Goal: Obtain resource: Download file/media

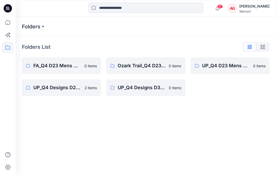
click at [70, 133] on div "Folders Folders List FA_Q4 D23 Mens Outerwear 0 items UP_Q4 Designs D24 Boys Ou…" at bounding box center [146, 96] width 261 height 158
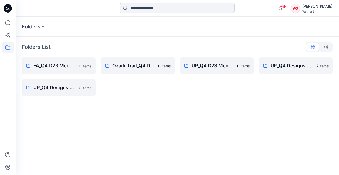
click at [152, 10] on input at bounding box center [177, 8] width 115 height 10
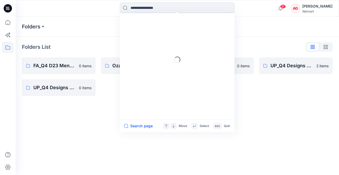
paste input "*******"
type input "*******"
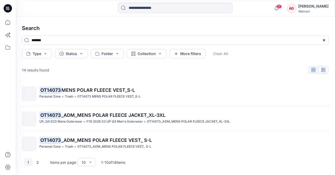
click at [276, 68] on icon "button" at bounding box center [314, 70] width 4 height 4
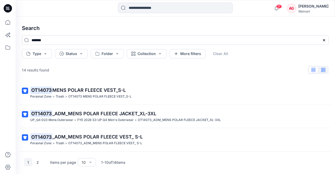
click at [276, 70] on icon "button" at bounding box center [324, 70] width 4 height 4
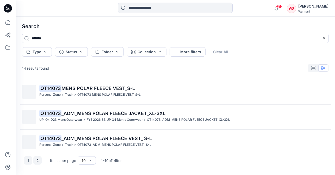
click at [37, 160] on button "2" at bounding box center [37, 160] width 8 height 8
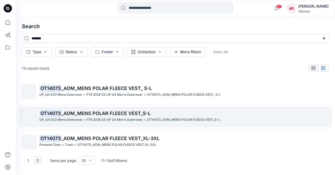
scroll to position [30, 0]
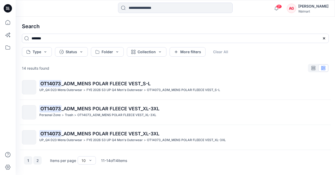
click at [27, 160] on button "1" at bounding box center [28, 160] width 8 height 8
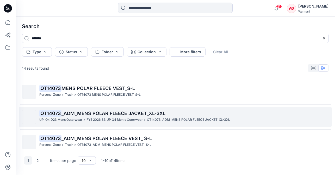
scroll to position [0, 0]
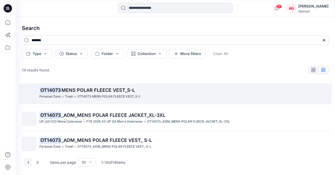
click at [150, 93] on p "OT14073 MENS POLAR FLEECE VEST_S-L" at bounding box center [184, 90] width 290 height 7
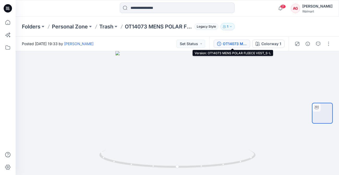
click at [233, 43] on div "OT14073 MENS POLAR FLEECE VEST_S-L" at bounding box center [235, 44] width 24 height 6
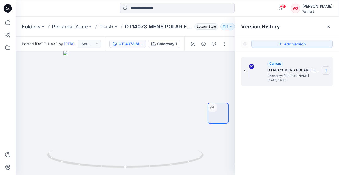
click at [276, 70] on section at bounding box center [326, 70] width 8 height 8
click at [276, 82] on span "Download Source BW File" at bounding box center [300, 81] width 44 height 6
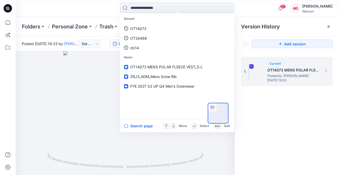
paste input "*******"
type input "*******"
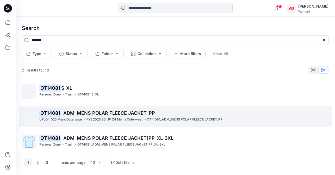
scroll to position [4, 0]
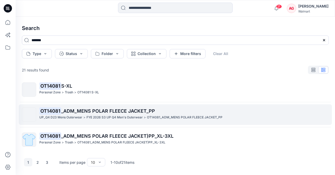
click at [242, 112] on p "OT14081 _ADM_MENS POLAR FLEECE JACKET_PP" at bounding box center [184, 110] width 290 height 7
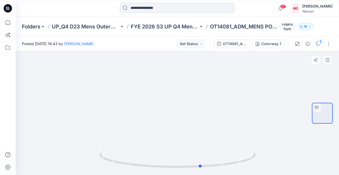
drag, startPoint x: 232, startPoint y: 161, endPoint x: 258, endPoint y: 151, distance: 27.9
click at [258, 151] on div at bounding box center [178, 113] width 324 height 124
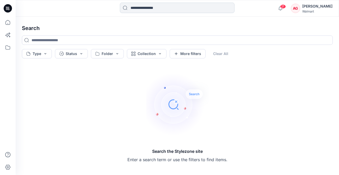
click at [147, 9] on input at bounding box center [177, 8] width 115 height 10
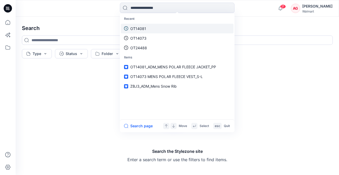
click at [143, 28] on p "OT14081" at bounding box center [138, 28] width 16 height 5
type input "*******"
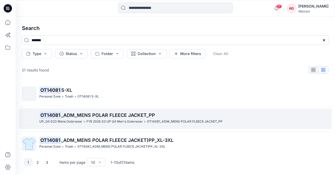
click at [149, 118] on p "OT14081 _ADM_MENS POLAR FLEECE JACKET_PP" at bounding box center [184, 115] width 290 height 7
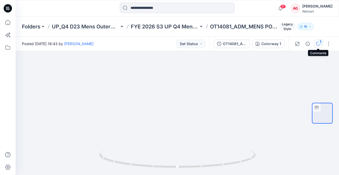
click at [276, 43] on div "1" at bounding box center [320, 41] width 5 height 5
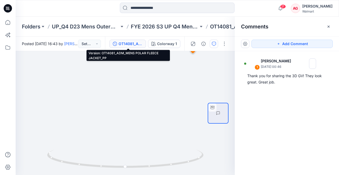
click at [122, 43] on div "OT14081_ADM_MENS POLAR FLEECE JACKET_PP" at bounding box center [131, 44] width 24 height 6
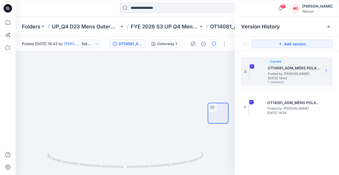
click at [276, 71] on icon at bounding box center [326, 71] width 4 height 4
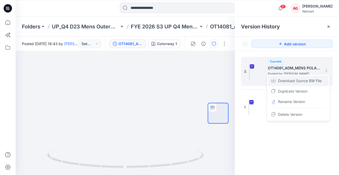
click at [276, 81] on span "Download Source BW File" at bounding box center [300, 81] width 44 height 6
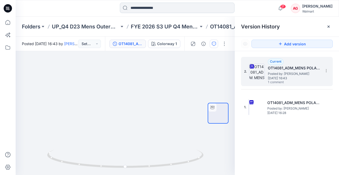
click at [153, 8] on input at bounding box center [177, 8] width 115 height 10
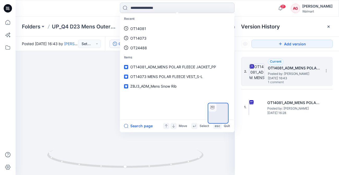
paste input "*******"
type input "*******"
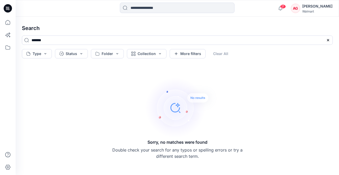
click at [6, 8] on icon at bounding box center [8, 8] width 8 height 8
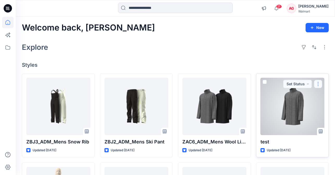
click at [276, 83] on button "button" at bounding box center [318, 84] width 8 height 8
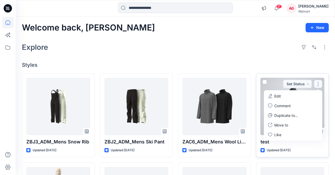
click at [276, 97] on button "Edit" at bounding box center [293, 96] width 56 height 10
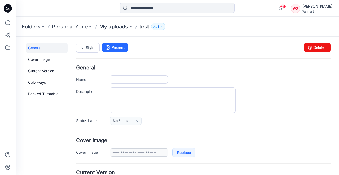
type input "****"
type input "**********"
click at [276, 47] on link "Delete" at bounding box center [317, 47] width 27 height 9
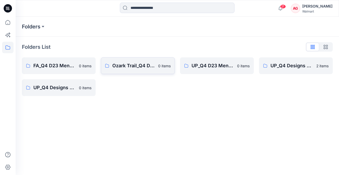
click at [149, 61] on link "Ozark Trail_Q4 D23 Men's Outdoor 0 items" at bounding box center [138, 65] width 74 height 17
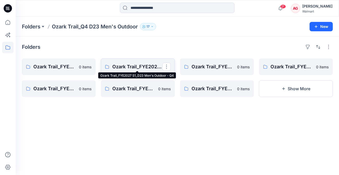
click at [146, 68] on p "Ozark Trail_FYE2027 S1_D23 Men's Outdoor - Q4" at bounding box center [137, 66] width 50 height 7
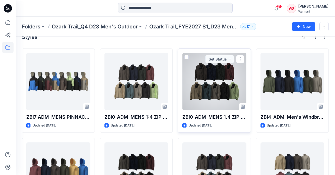
scroll to position [21, 0]
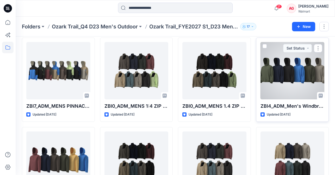
click at [310, 80] on div at bounding box center [293, 70] width 64 height 57
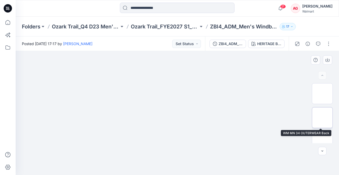
click at [323, 118] on img at bounding box center [323, 118] width 0 height 0
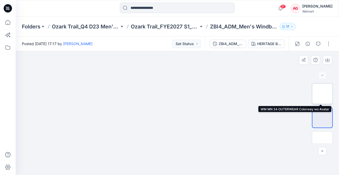
click at [323, 94] on img at bounding box center [323, 94] width 0 height 0
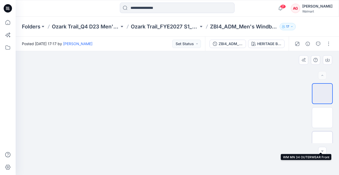
click at [323, 142] on img at bounding box center [323, 142] width 0 height 0
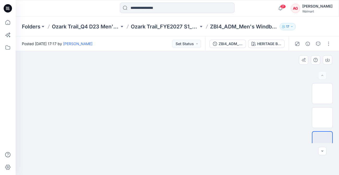
drag, startPoint x: 221, startPoint y: 136, endPoint x: 221, endPoint y: 56, distance: 80.1
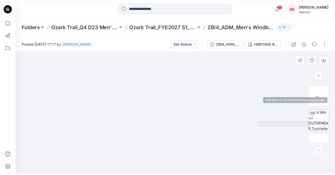
scroll to position [105, 0]
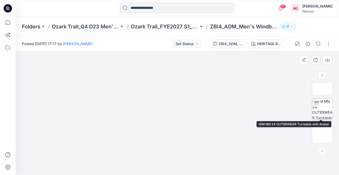
click at [317, 114] on img at bounding box center [322, 109] width 20 height 20
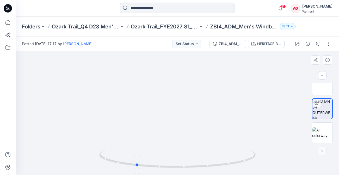
drag, startPoint x: 250, startPoint y: 163, endPoint x: 208, endPoint y: 166, distance: 41.8
click at [208, 166] on icon at bounding box center [178, 160] width 158 height 20
drag, startPoint x: 122, startPoint y: 164, endPoint x: 186, endPoint y: 168, distance: 65.1
click at [186, 168] on icon at bounding box center [178, 160] width 158 height 20
click at [200, 161] on icon at bounding box center [178, 160] width 158 height 20
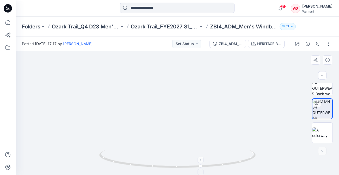
click at [200, 161] on icon at bounding box center [178, 160] width 158 height 20
drag, startPoint x: 180, startPoint y: 56, endPoint x: 177, endPoint y: 108, distance: 52.2
click at [177, 108] on img at bounding box center [177, 113] width 207 height 124
drag, startPoint x: 202, startPoint y: 167, endPoint x: 310, endPoint y: 157, distance: 108.2
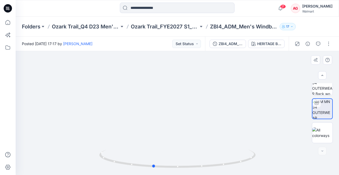
click at [310, 157] on div at bounding box center [178, 113] width 324 height 124
click at [319, 134] on img at bounding box center [322, 132] width 20 height 11
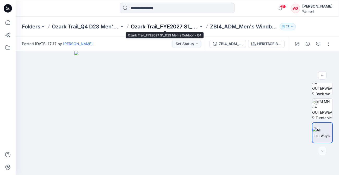
click at [157, 25] on p "Ozark Trail_FYE2027 S1_D23 Men's Outdoor - Q4" at bounding box center [165, 26] width 68 height 7
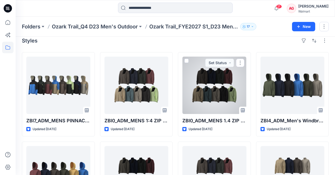
scroll to position [5, 0]
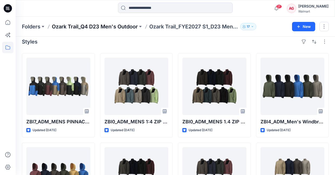
click at [94, 27] on p "Ozark Trail_Q4 D23 Men's Outdoor" at bounding box center [95, 26] width 86 height 7
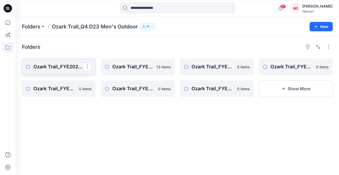
click at [58, 65] on p "Ozark Trail_FYE2027 S2_D23 Men's Outdoor - Q4" at bounding box center [58, 66] width 50 height 7
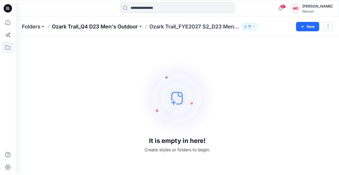
click at [98, 25] on p "Ozark Trail_Q4 D23 Men's Outdoor" at bounding box center [95, 26] width 86 height 7
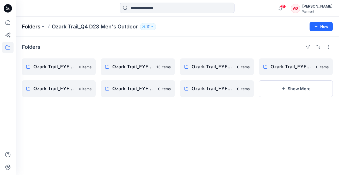
click at [35, 26] on p "Folders" at bounding box center [31, 26] width 19 height 7
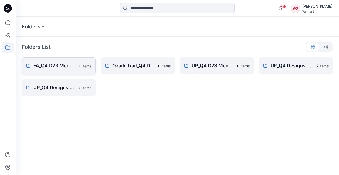
click at [55, 69] on link "FA_Q4 D23 Mens Outerwear 0 items" at bounding box center [59, 65] width 74 height 17
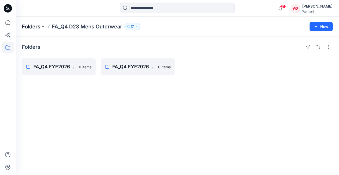
click at [33, 26] on p "Folders" at bounding box center [31, 26] width 19 height 7
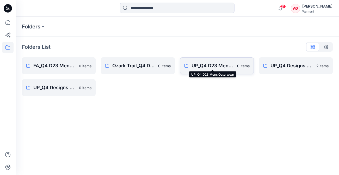
click at [197, 68] on p "UP_Q4 D23 Mens Outerwear" at bounding box center [213, 65] width 43 height 7
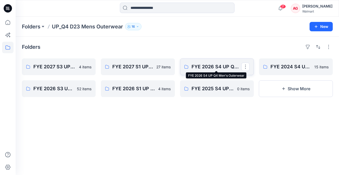
click at [209, 68] on p "FYE 2026 S4 UP Q4 Men's Outerwear" at bounding box center [217, 66] width 50 height 7
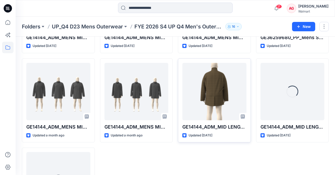
scroll to position [133, 0]
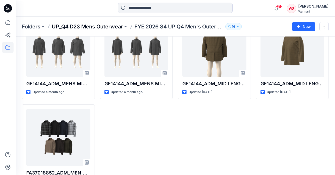
click at [89, 25] on p "UP_Q4 D23 Mens Outerwear" at bounding box center [87, 26] width 71 height 7
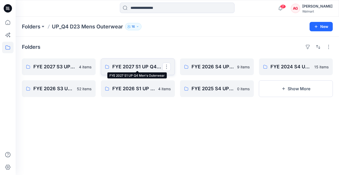
click at [133, 64] on p "FYE 2027 S1 UP Q4 Men's Outerwear" at bounding box center [137, 66] width 50 height 7
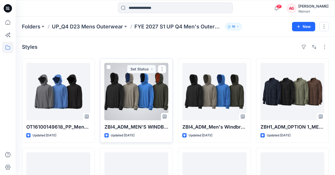
click at [132, 105] on div at bounding box center [137, 91] width 64 height 57
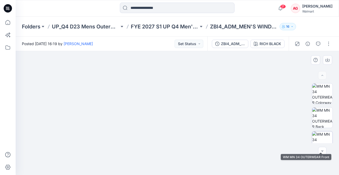
click at [318, 135] on img at bounding box center [322, 141] width 20 height 20
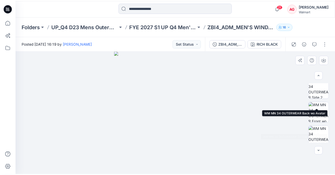
scroll to position [129, 0]
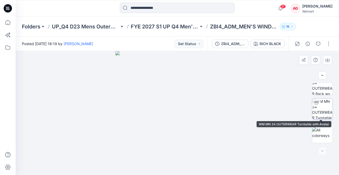
click at [318, 113] on img at bounding box center [322, 109] width 20 height 20
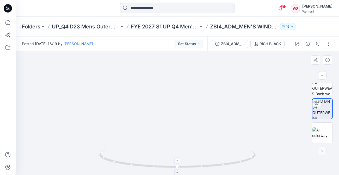
click at [198, 165] on icon at bounding box center [178, 160] width 158 height 20
drag, startPoint x: 200, startPoint y: 167, endPoint x: 188, endPoint y: 168, distance: 12.6
drag, startPoint x: 216, startPoint y: 166, endPoint x: 69, endPoint y: 170, distance: 146.9
click at [69, 170] on div at bounding box center [178, 113] width 324 height 124
click at [316, 135] on img at bounding box center [322, 132] width 20 height 11
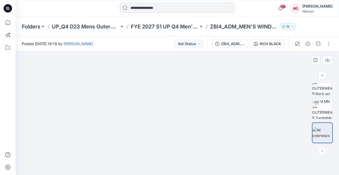
drag, startPoint x: 197, startPoint y: 126, endPoint x: 158, endPoint y: 100, distance: 47.5
drag, startPoint x: 188, startPoint y: 127, endPoint x: 189, endPoint y: 105, distance: 21.7
click at [189, 105] on img at bounding box center [177, 97] width 261 height 156
click at [320, 88] on img at bounding box center [322, 85] width 20 height 20
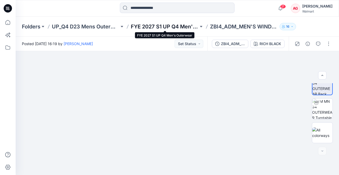
click at [176, 29] on p "FYE 2027 S1 UP Q4 Men's Outerwear" at bounding box center [165, 26] width 68 height 7
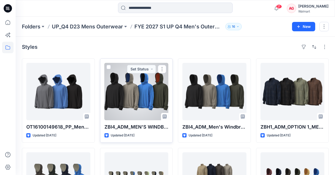
click at [156, 98] on div at bounding box center [137, 91] width 64 height 57
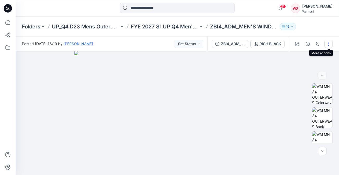
click at [327, 43] on button "button" at bounding box center [329, 44] width 8 height 8
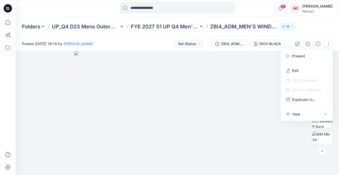
click at [268, 58] on img at bounding box center [177, 113] width 207 height 124
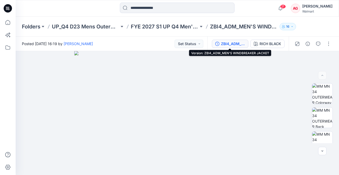
click at [236, 40] on button "ZBI4_ADM_MEN'S WINDBREAKER JACKET" at bounding box center [230, 44] width 37 height 8
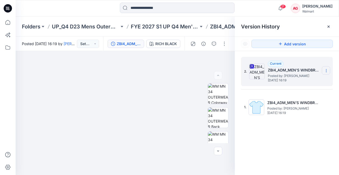
click at [326, 70] on icon at bounding box center [326, 71] width 4 height 4
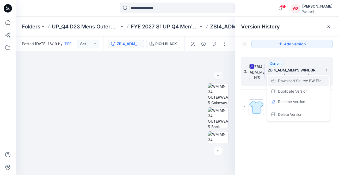
click at [320, 80] on span "Download Source BW File" at bounding box center [300, 81] width 44 height 6
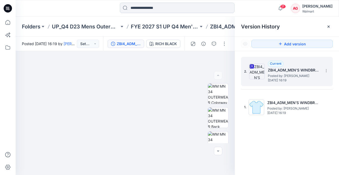
click at [152, 3] on input at bounding box center [177, 8] width 115 height 10
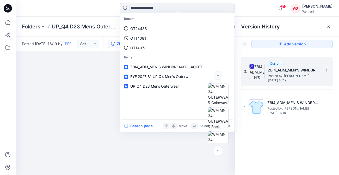
paste input "*******"
type input "*******"
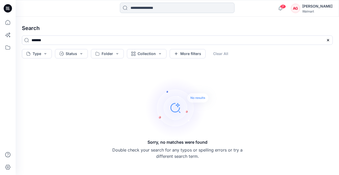
click at [180, 6] on input at bounding box center [177, 8] width 115 height 10
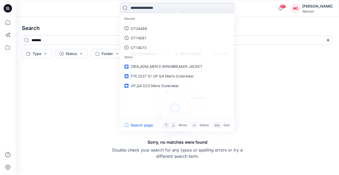
paste input "****"
type input "****"
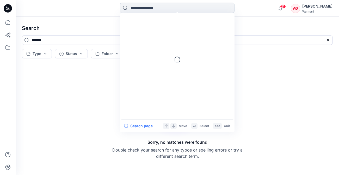
type input "****"
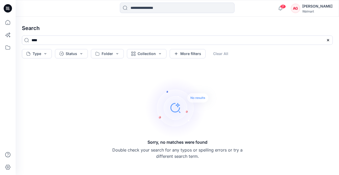
click at [4, 7] on icon at bounding box center [8, 8] width 8 height 8
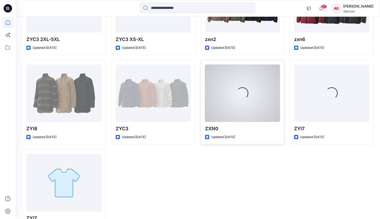
scroll to position [4036, 0]
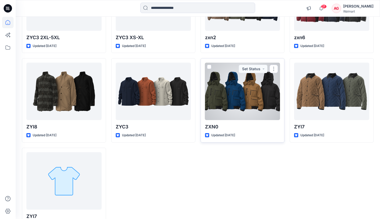
click at [242, 85] on div at bounding box center [242, 91] width 75 height 57
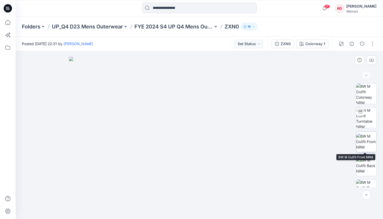
click at [339, 141] on img at bounding box center [367, 141] width 20 height 16
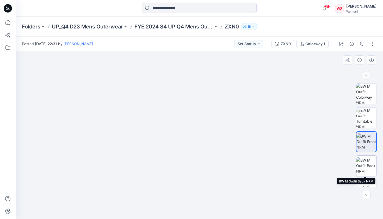
click at [339, 167] on img at bounding box center [367, 165] width 20 height 16
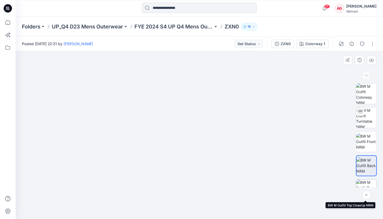
click at [339, 175] on img at bounding box center [367, 189] width 20 height 20
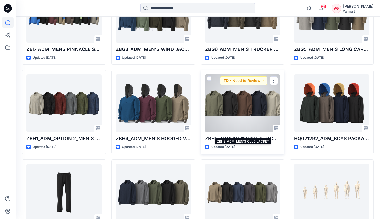
scroll to position [1238, 0]
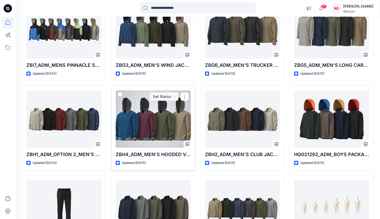
click at [146, 122] on div at bounding box center [153, 118] width 75 height 57
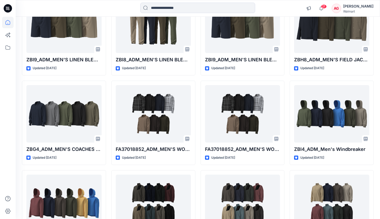
scroll to position [716, 0]
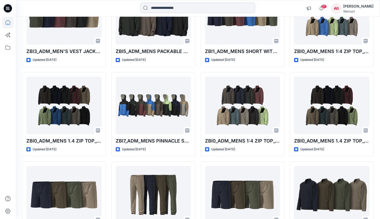
click at [194, 12] on input at bounding box center [197, 8] width 115 height 10
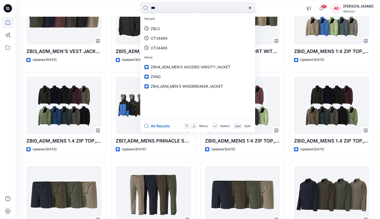
type input "****"
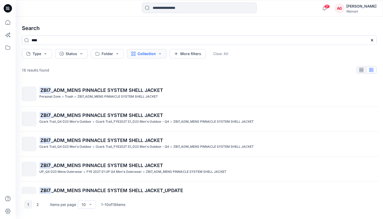
click at [148, 51] on button "Collection" at bounding box center [147, 53] width 40 height 9
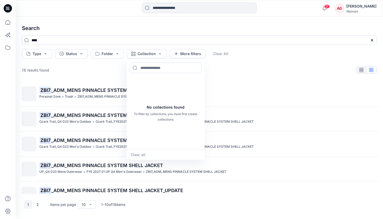
click at [113, 69] on div "18 results found" at bounding box center [200, 70] width 364 height 10
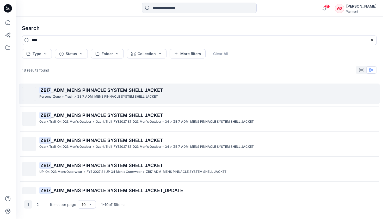
click at [121, 98] on p "ZBI7_ADM_MENS PINNACLE SYSTEM SHELL JACKET" at bounding box center [117, 96] width 81 height 5
